Goal: Information Seeking & Learning: Find specific fact

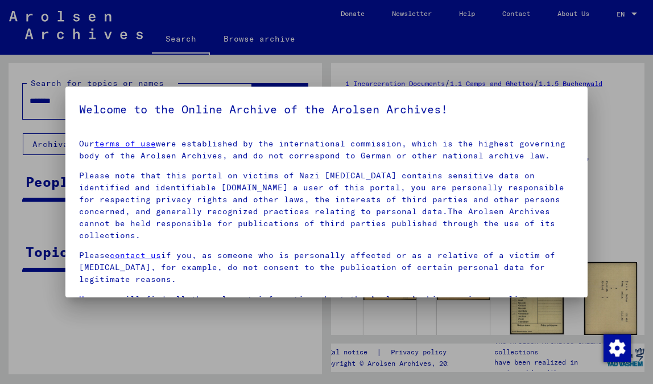
click at [41, 106] on div at bounding box center [326, 192] width 653 height 384
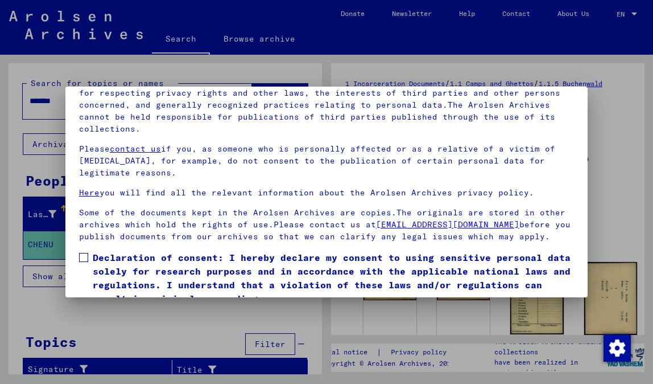
scroll to position [95, 0]
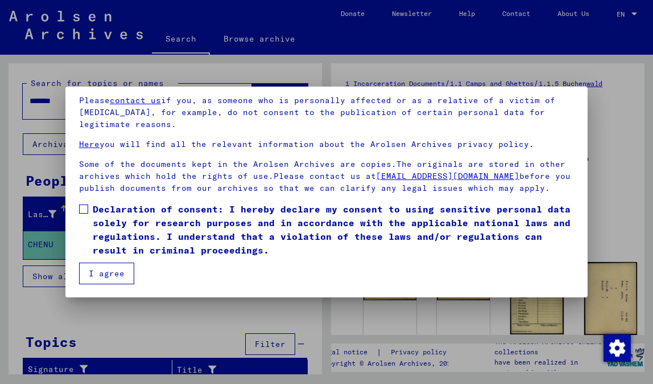
drag, startPoint x: 83, startPoint y: 209, endPoint x: 83, endPoint y: 217, distance: 8.6
click at [83, 210] on span at bounding box center [83, 208] width 9 height 9
drag, startPoint x: 93, startPoint y: 274, endPoint x: 94, endPoint y: 268, distance: 5.9
click at [93, 274] on button "I agree" at bounding box center [106, 273] width 55 height 22
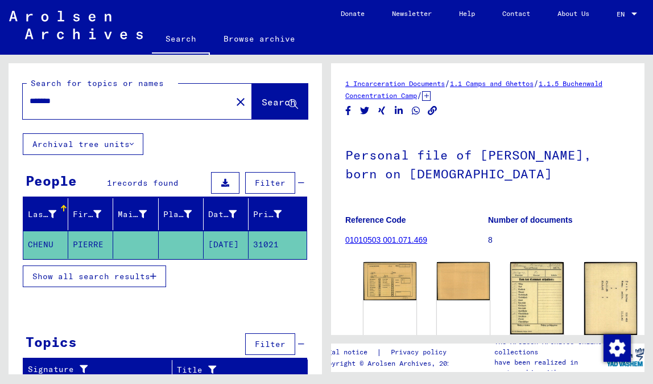
drag, startPoint x: 47, startPoint y: 98, endPoint x: 2, endPoint y: 98, distance: 45.0
click at [2, 98] on div "Search for topics or names ******* close Search Archival tree units People 1 re…" at bounding box center [163, 214] width 327 height 319
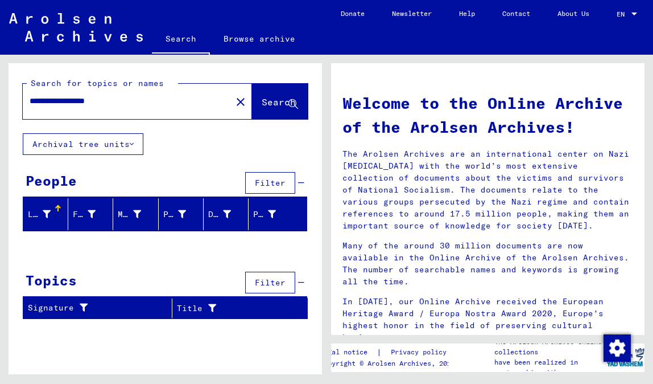
drag, startPoint x: 105, startPoint y: 101, endPoint x: 65, endPoint y: 102, distance: 39.8
click at [65, 102] on input "**********" at bounding box center [124, 101] width 188 height 12
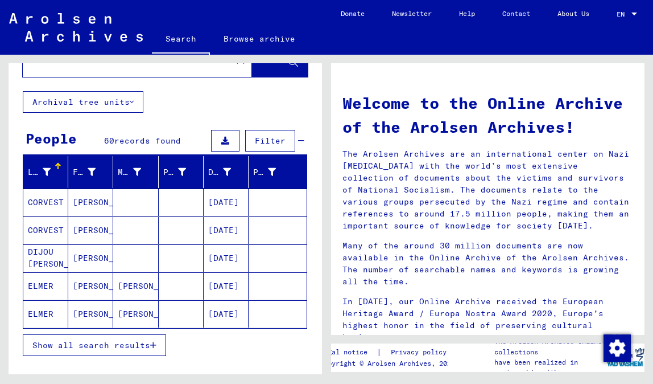
scroll to position [118, 0]
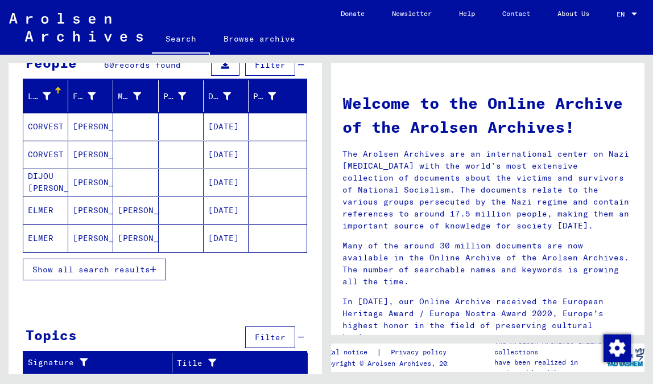
click at [67, 267] on span "Show all search results" at bounding box center [91, 269] width 118 height 10
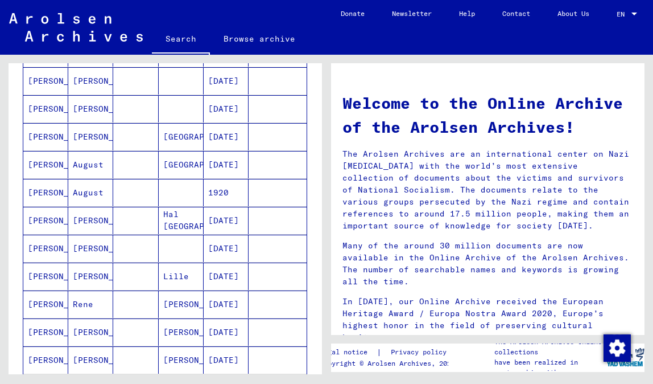
scroll to position [583, 0]
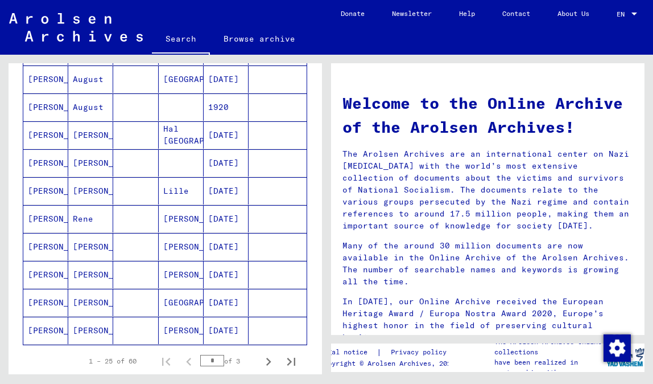
click at [83, 331] on mat-cell "[PERSON_NAME]" at bounding box center [90, 329] width 45 height 27
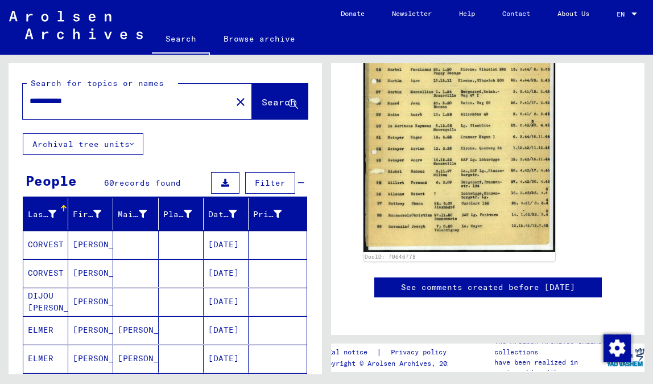
click at [50, 100] on input "**********" at bounding box center [127, 101] width 195 height 12
type input "**********"
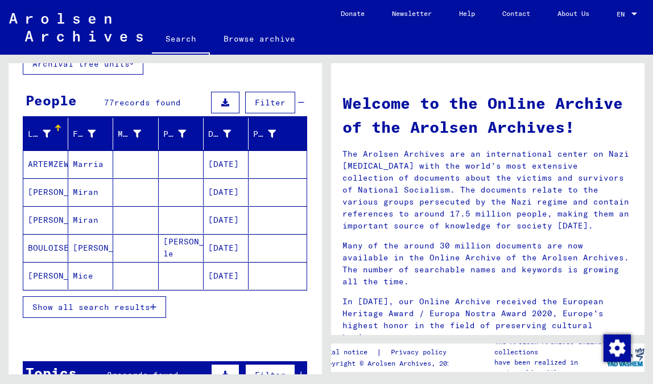
scroll to position [186, 0]
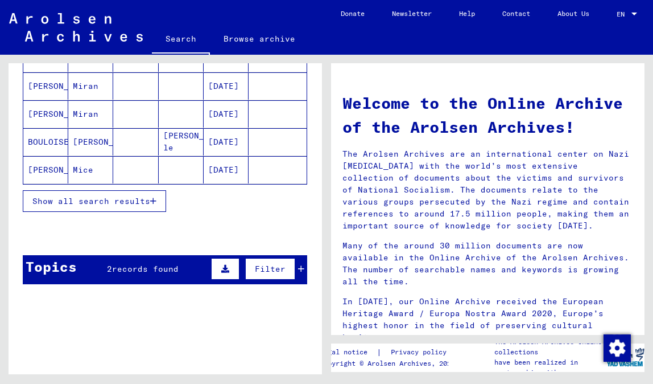
click at [54, 200] on span "Show all search results" at bounding box center [91, 201] width 118 height 10
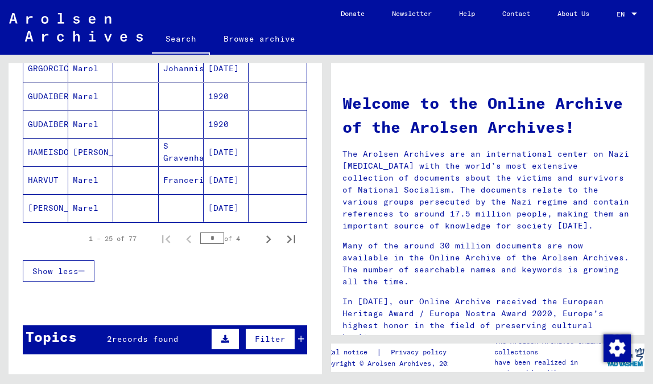
scroll to position [744, 0]
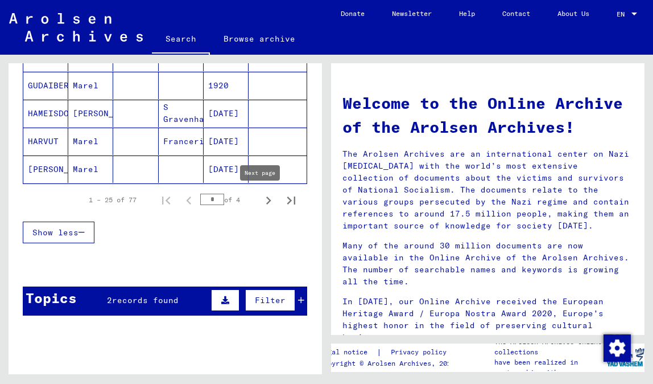
click at [261, 200] on icon "Next page" at bounding box center [269, 200] width 16 height 16
type input "*"
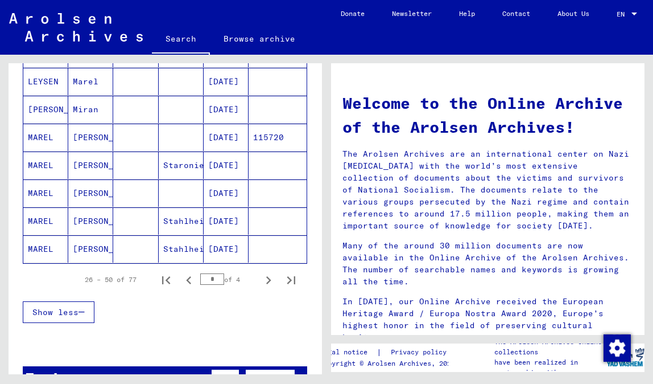
scroll to position [664, 0]
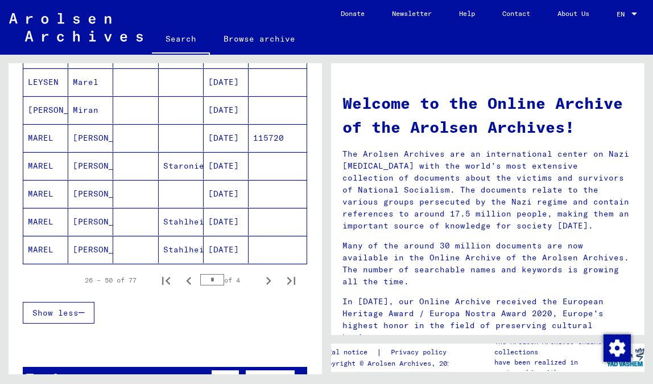
click at [83, 135] on mat-cell "[PERSON_NAME]" at bounding box center [90, 137] width 45 height 27
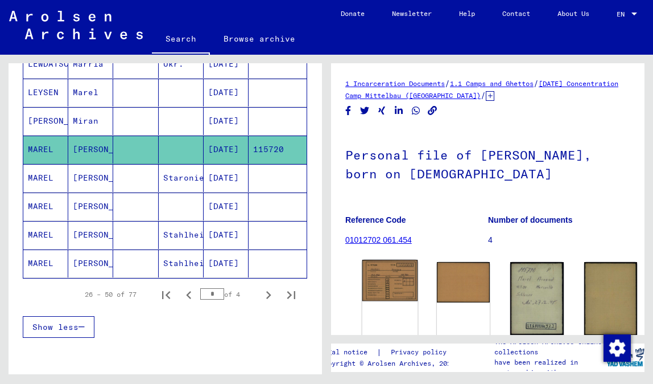
click at [378, 275] on img at bounding box center [390, 280] width 56 height 42
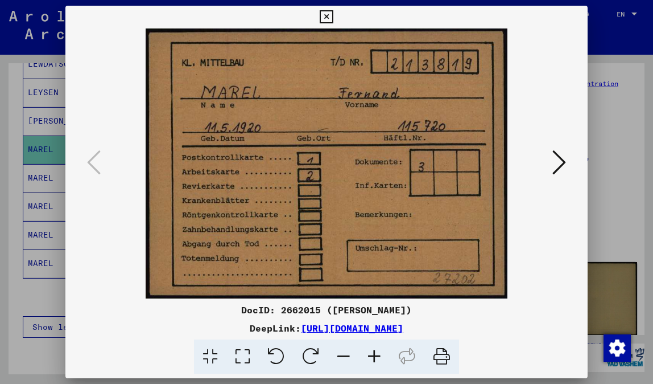
click at [263, 261] on img at bounding box center [326, 163] width 445 height 270
click at [333, 17] on icon at bounding box center [326, 17] width 13 height 14
